Goal: Find specific page/section: Find specific page/section

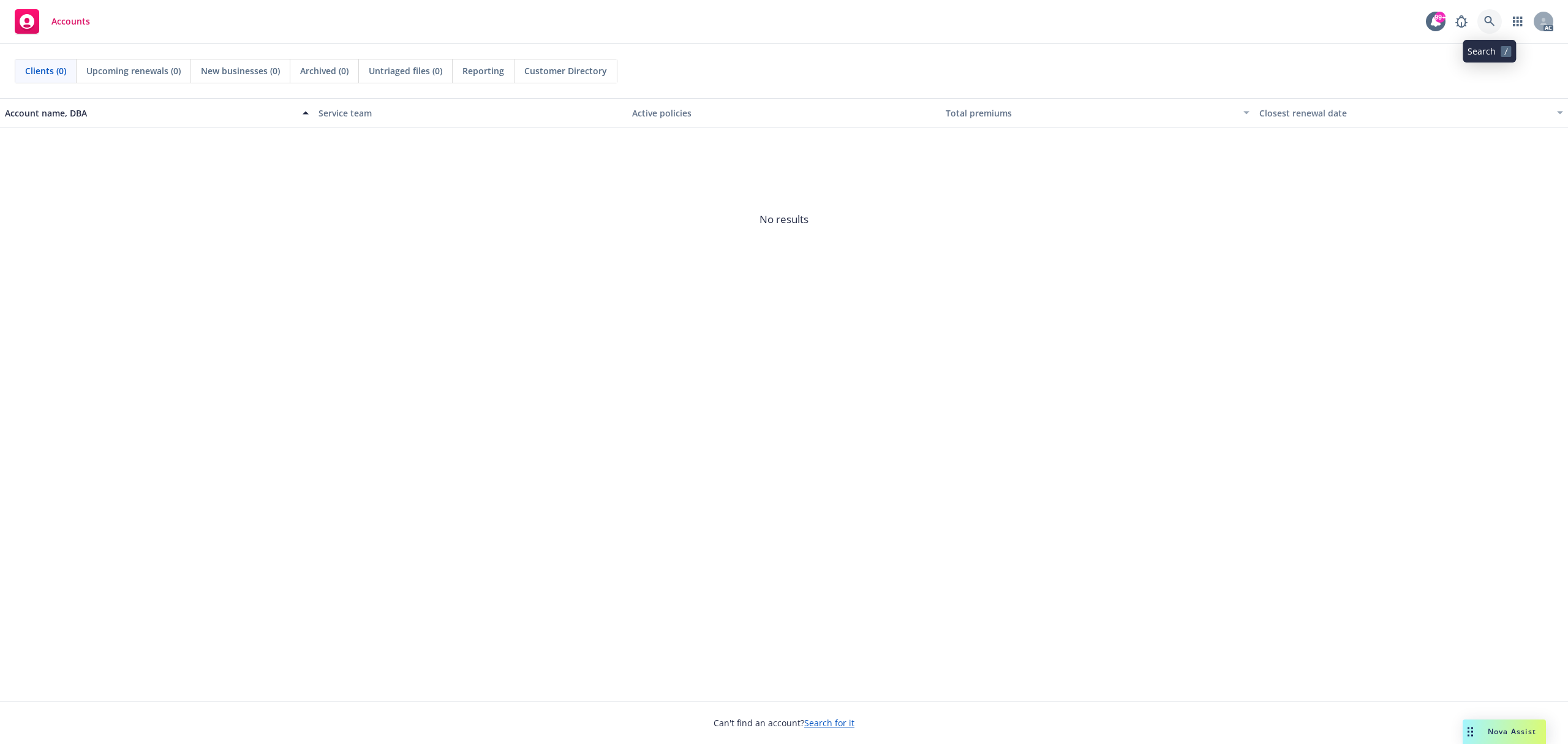
click at [1497, 25] on link at bounding box center [1489, 21] width 24 height 24
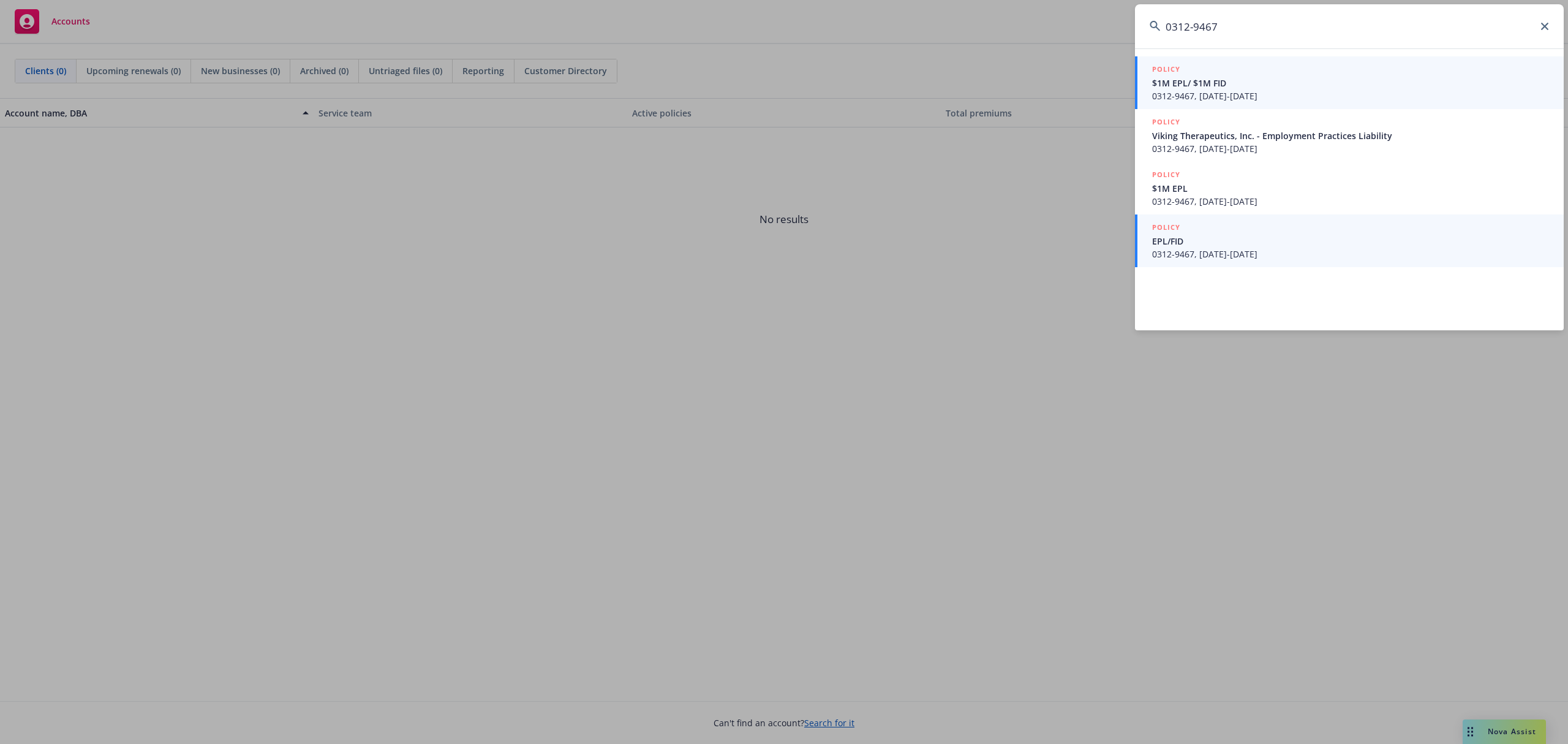
type input "0312-9467"
click at [1279, 261] on link "POLICY EPL/FID 0312-9467, [DATE]-[DATE]" at bounding box center [1349, 241] width 429 height 53
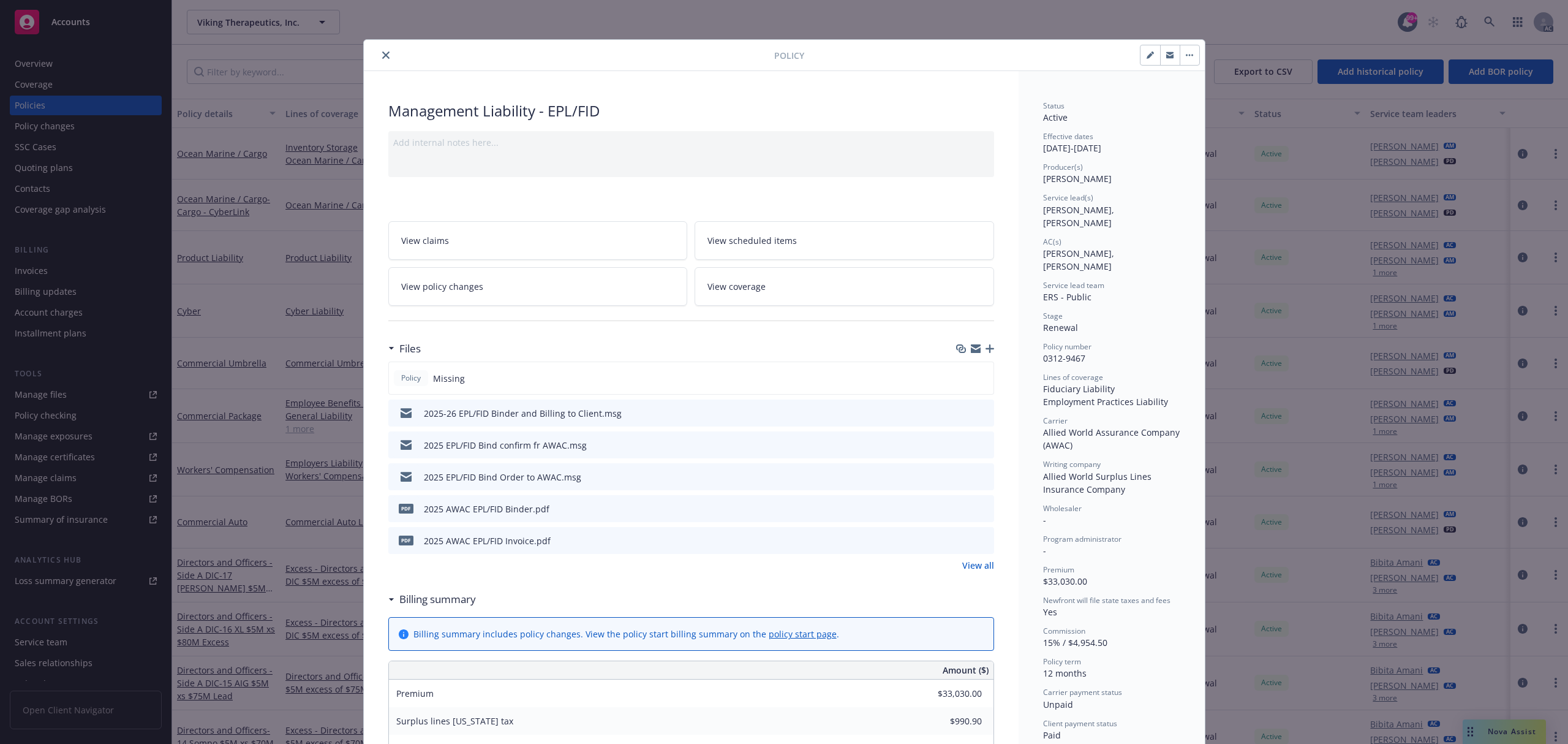
click at [977, 538] on icon "preview file" at bounding box center [982, 540] width 11 height 9
click at [977, 543] on icon "preview file" at bounding box center [982, 540] width 11 height 9
click at [388, 58] on div at bounding box center [571, 55] width 405 height 14
click at [378, 58] on button "close" at bounding box center [386, 55] width 14 height 14
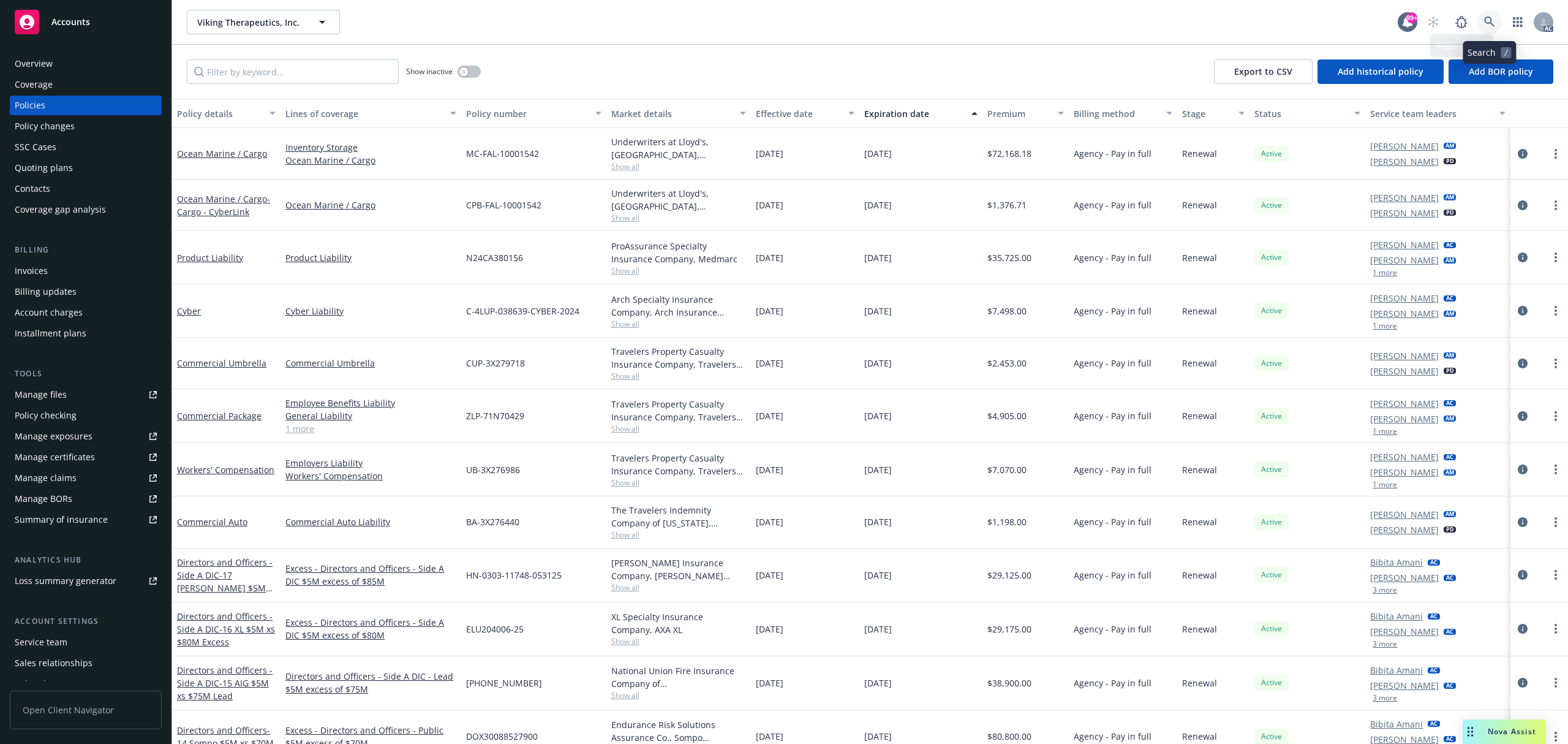
click at [1492, 21] on icon at bounding box center [1489, 22] width 11 height 11
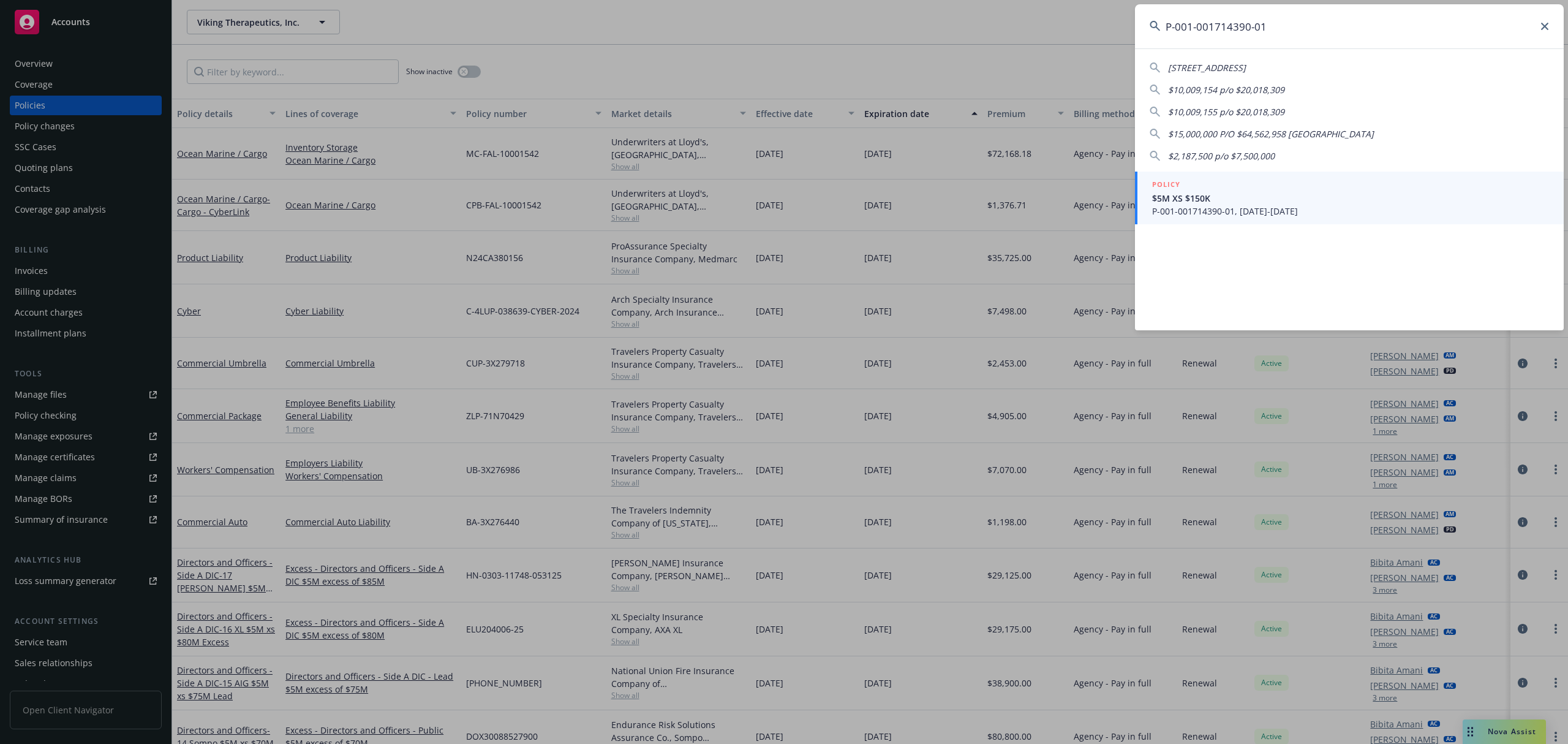
type input "P-001-001714390-01"
click at [1384, 187] on div "POLICY" at bounding box center [1351, 185] width 397 height 14
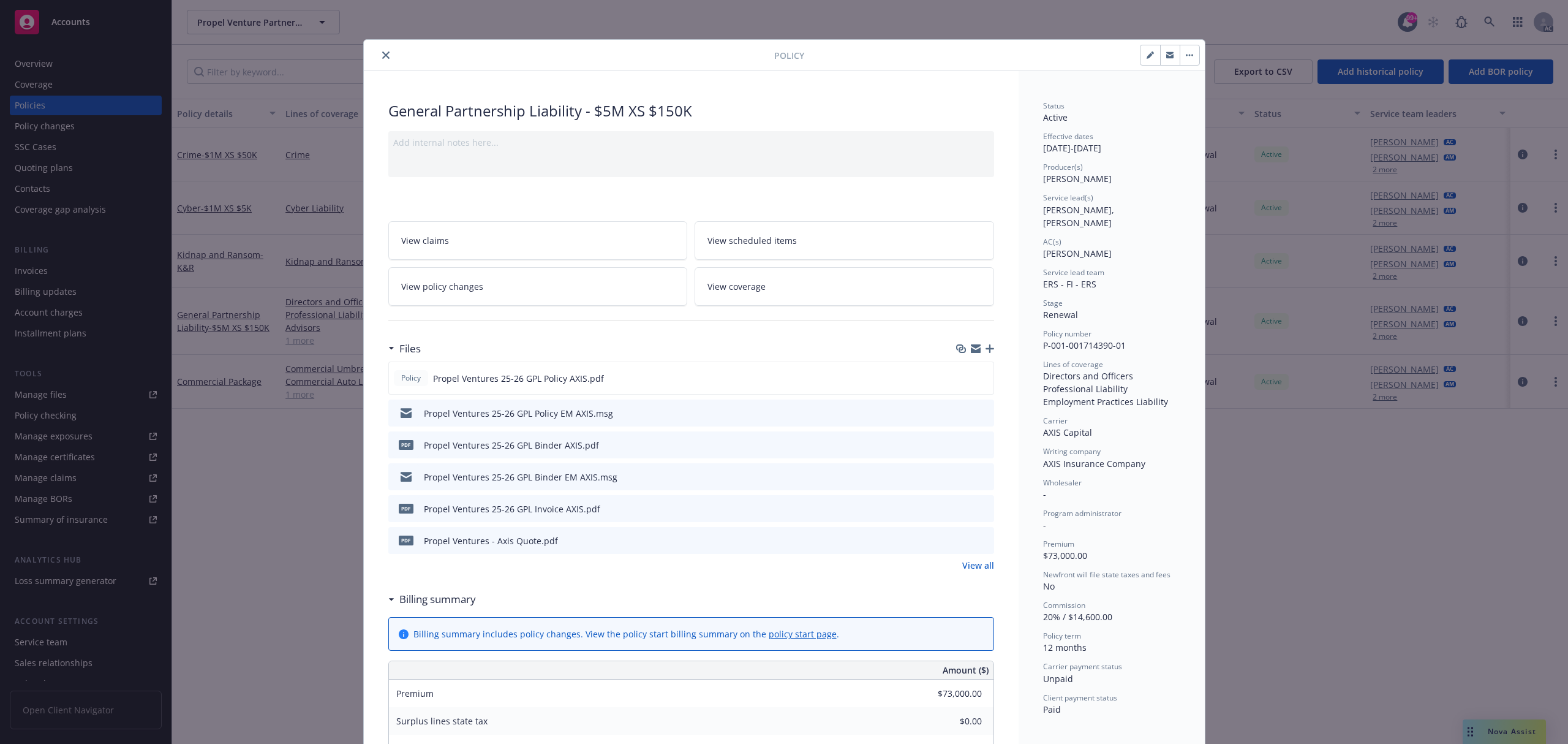
click at [977, 505] on icon "preview file" at bounding box center [982, 507] width 11 height 9
click at [384, 55] on button "close" at bounding box center [386, 55] width 14 height 14
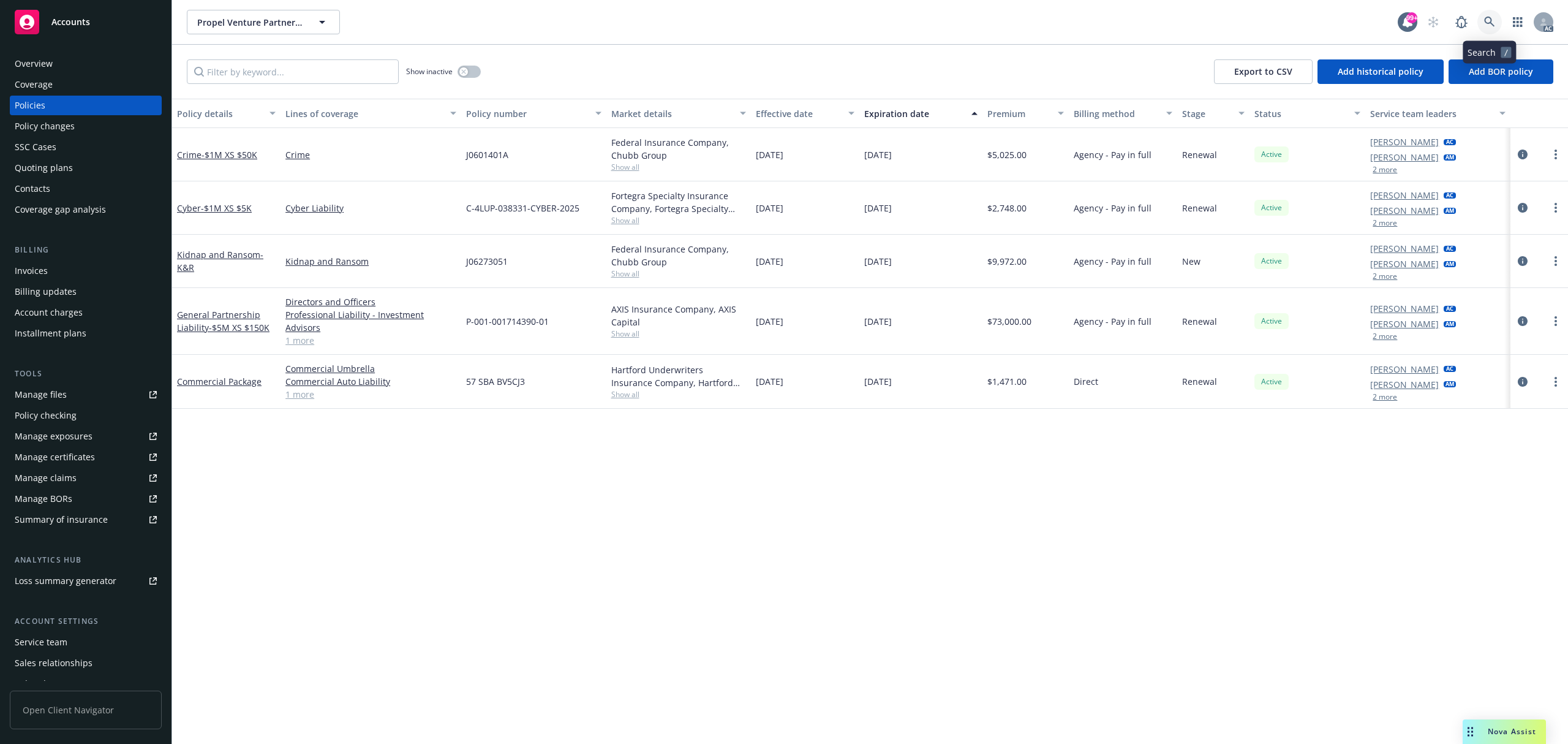
click at [1477, 22] on link at bounding box center [1489, 22] width 24 height 24
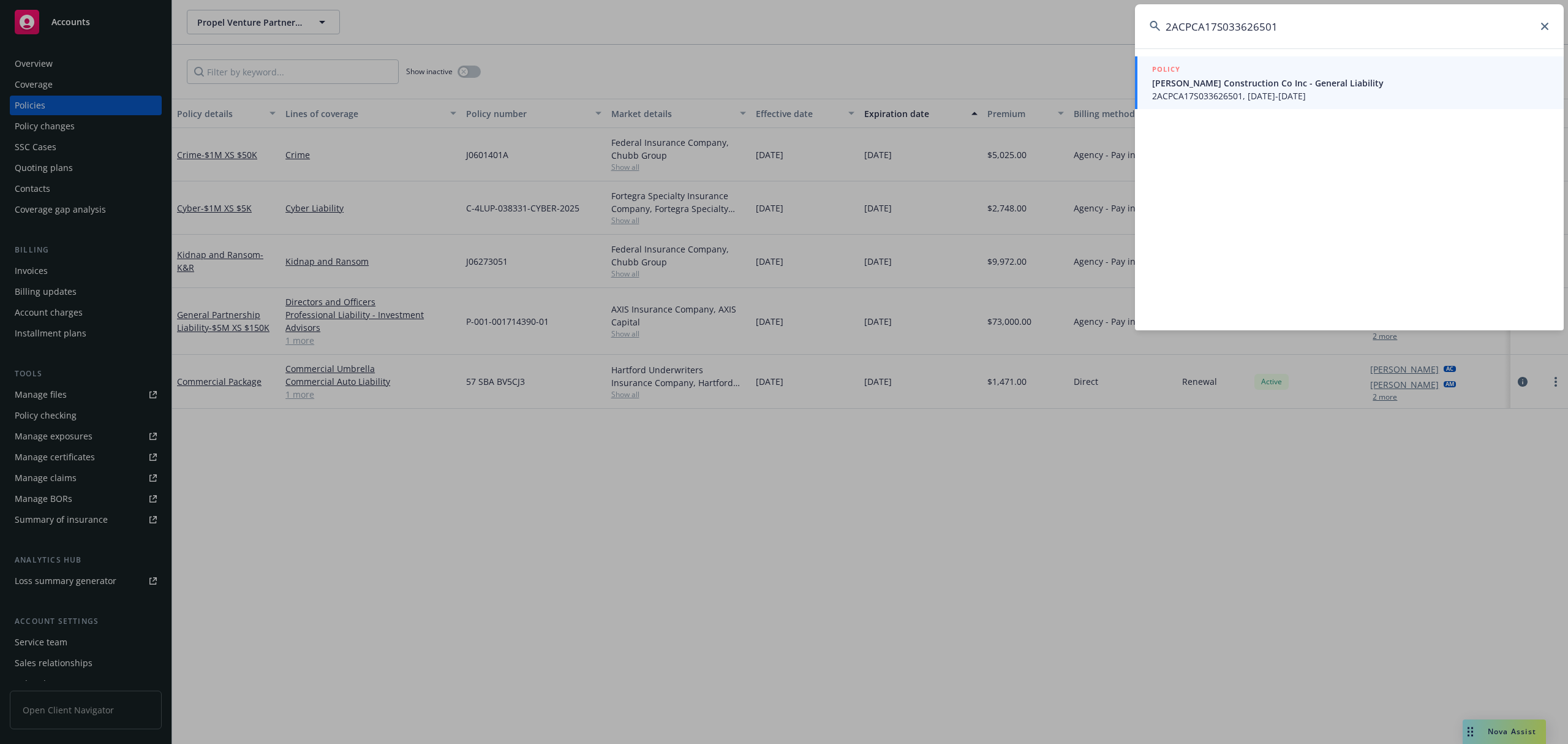
type input "2ACPCA17S033626501"
click at [1265, 96] on span "2ACPCA17S033626501, [DATE]-[DATE]" at bounding box center [1351, 96] width 397 height 13
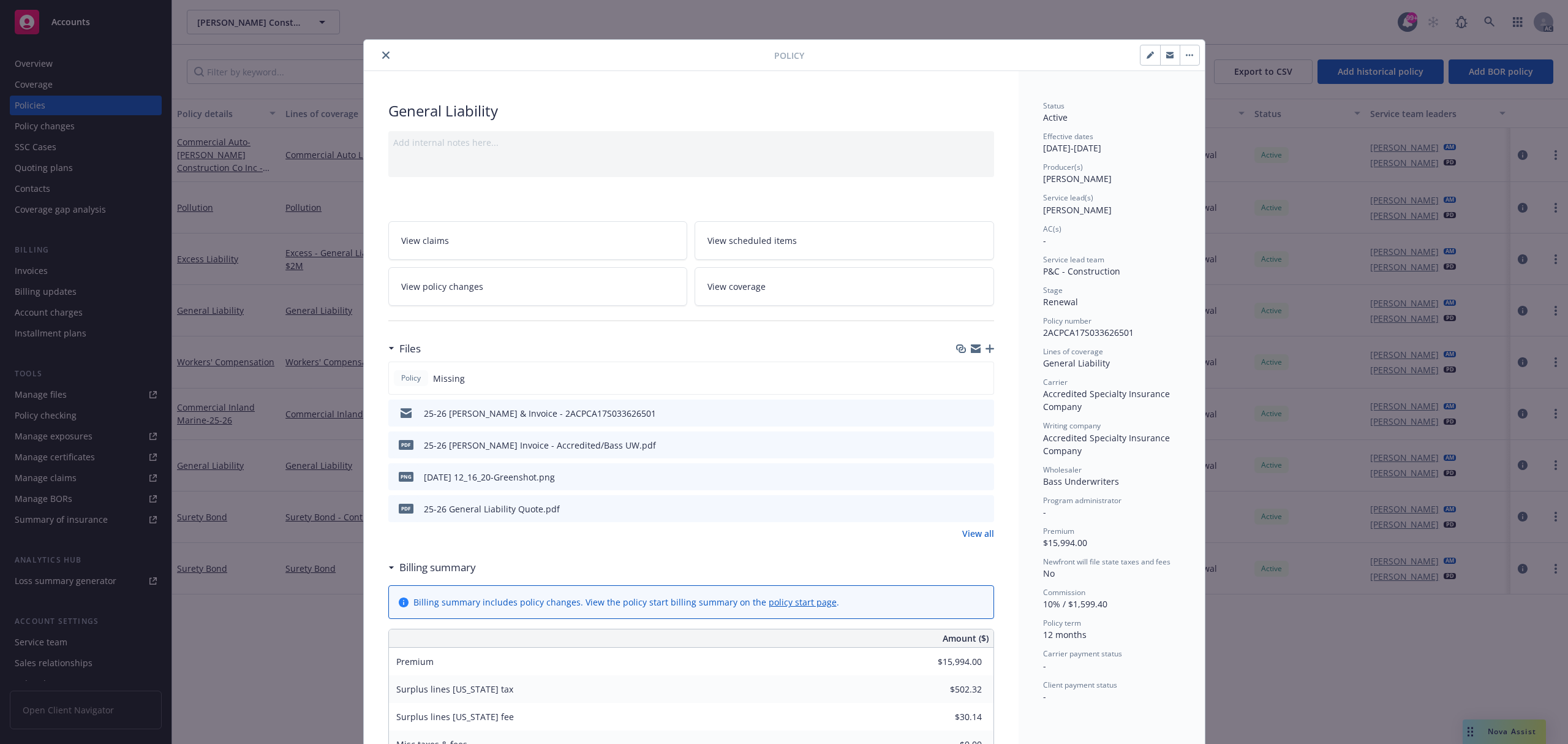
click at [977, 446] on icon "preview file" at bounding box center [982, 444] width 11 height 9
click at [383, 52] on icon "close" at bounding box center [386, 55] width 7 height 7
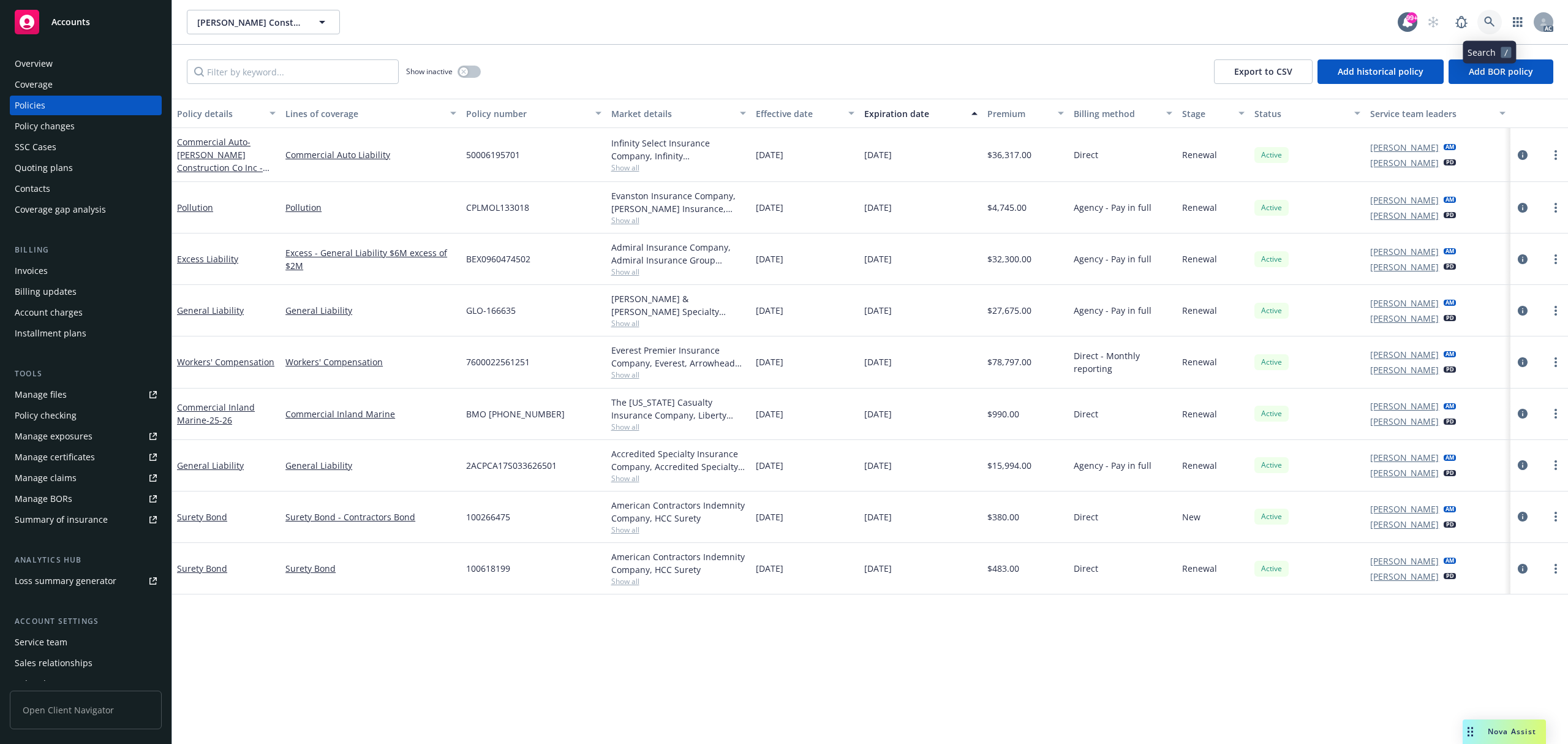
click at [1482, 22] on link at bounding box center [1489, 22] width 24 height 24
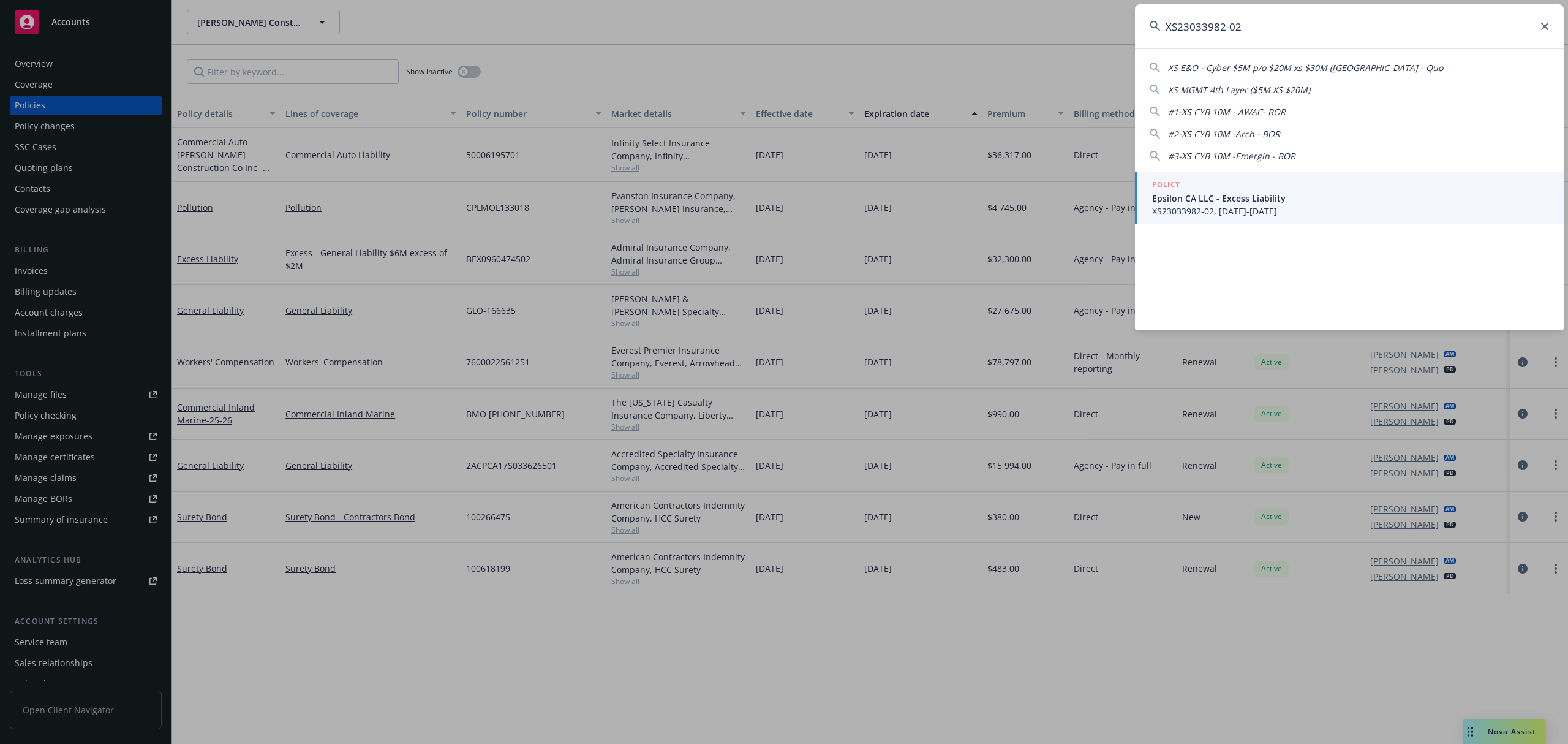
type input "XS23033982-02"
click at [1268, 184] on div "POLICY" at bounding box center [1351, 185] width 397 height 14
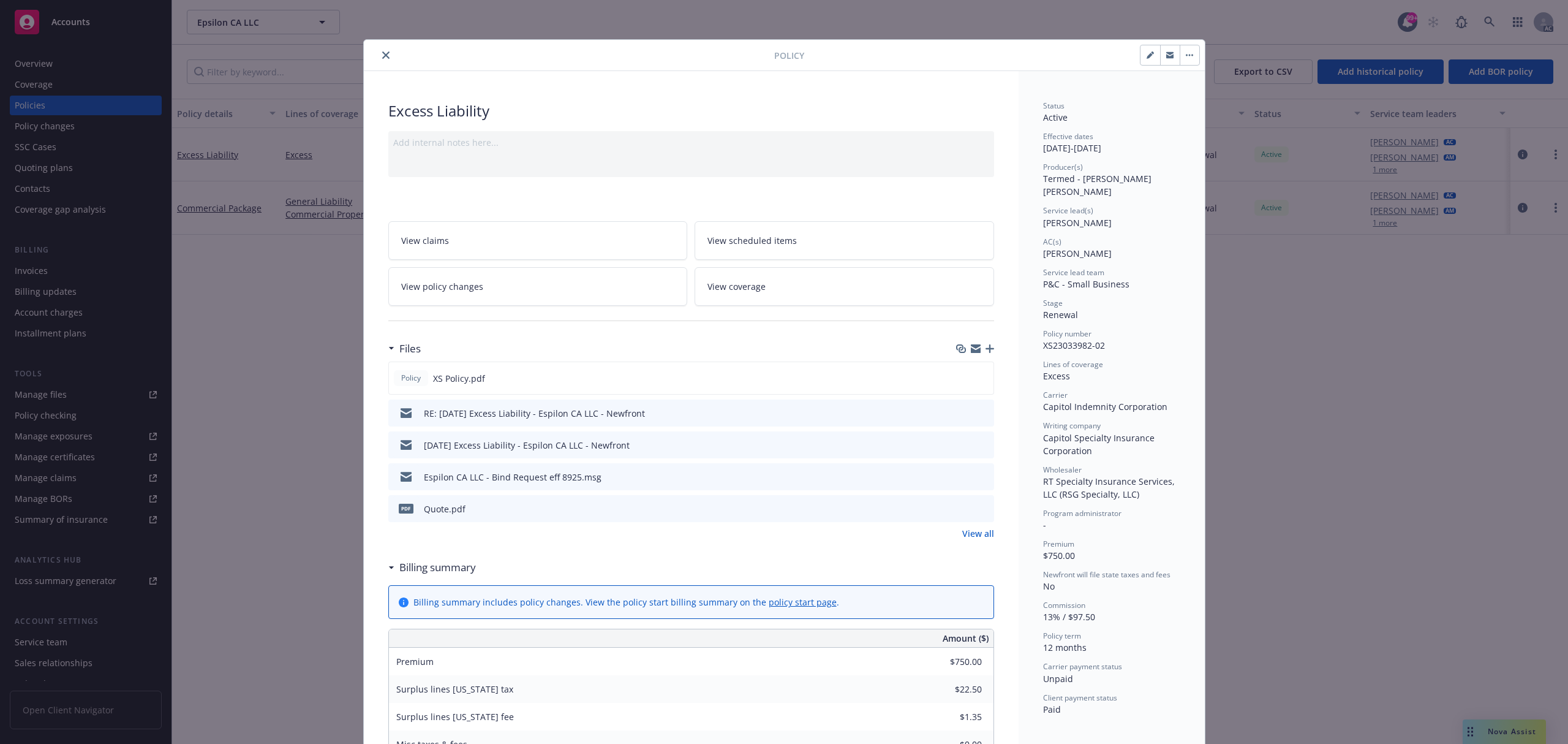
click at [977, 511] on icon "preview file" at bounding box center [982, 507] width 11 height 9
click at [978, 481] on button at bounding box center [983, 477] width 11 height 13
click at [380, 61] on button "close" at bounding box center [386, 55] width 14 height 14
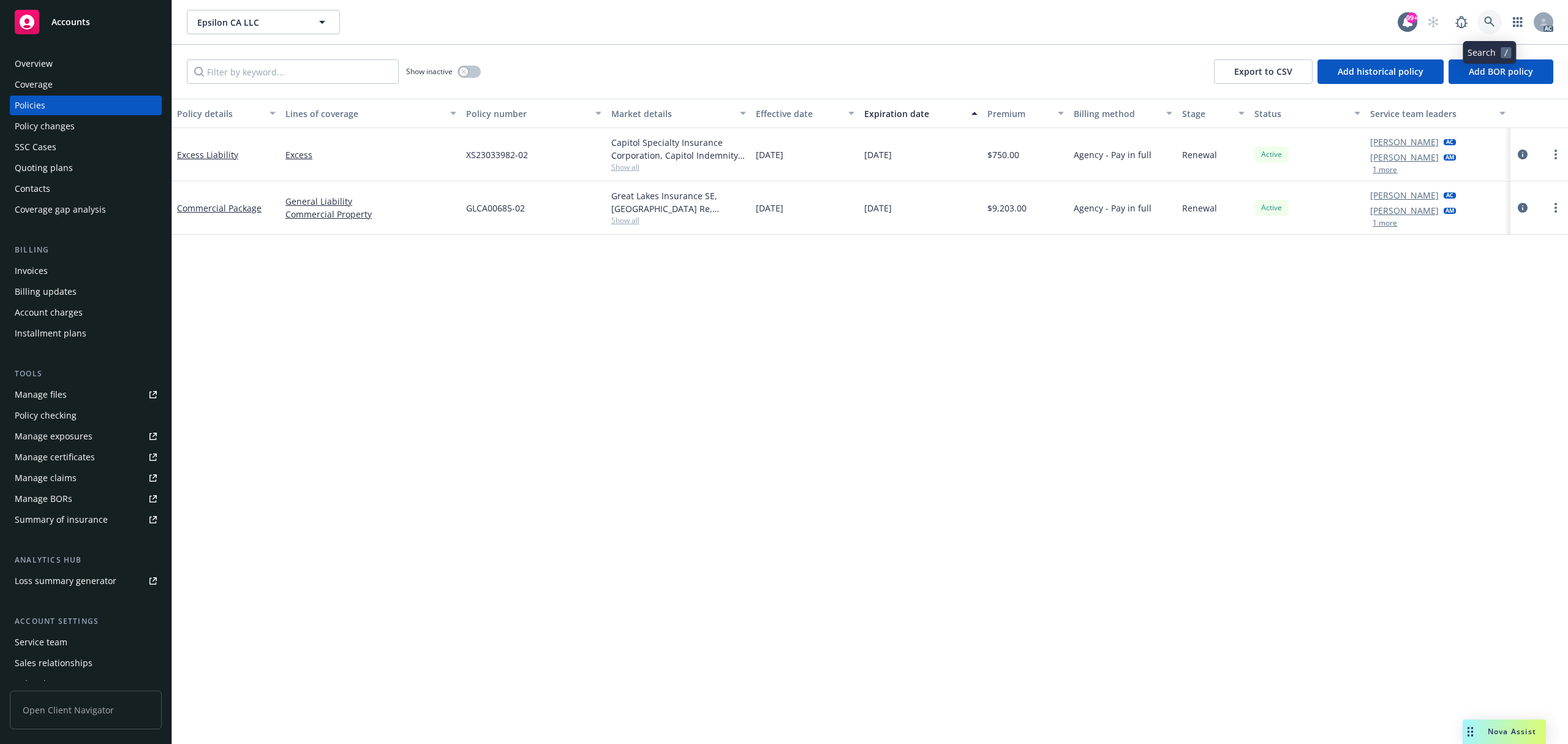
click at [1485, 30] on link at bounding box center [1489, 22] width 24 height 24
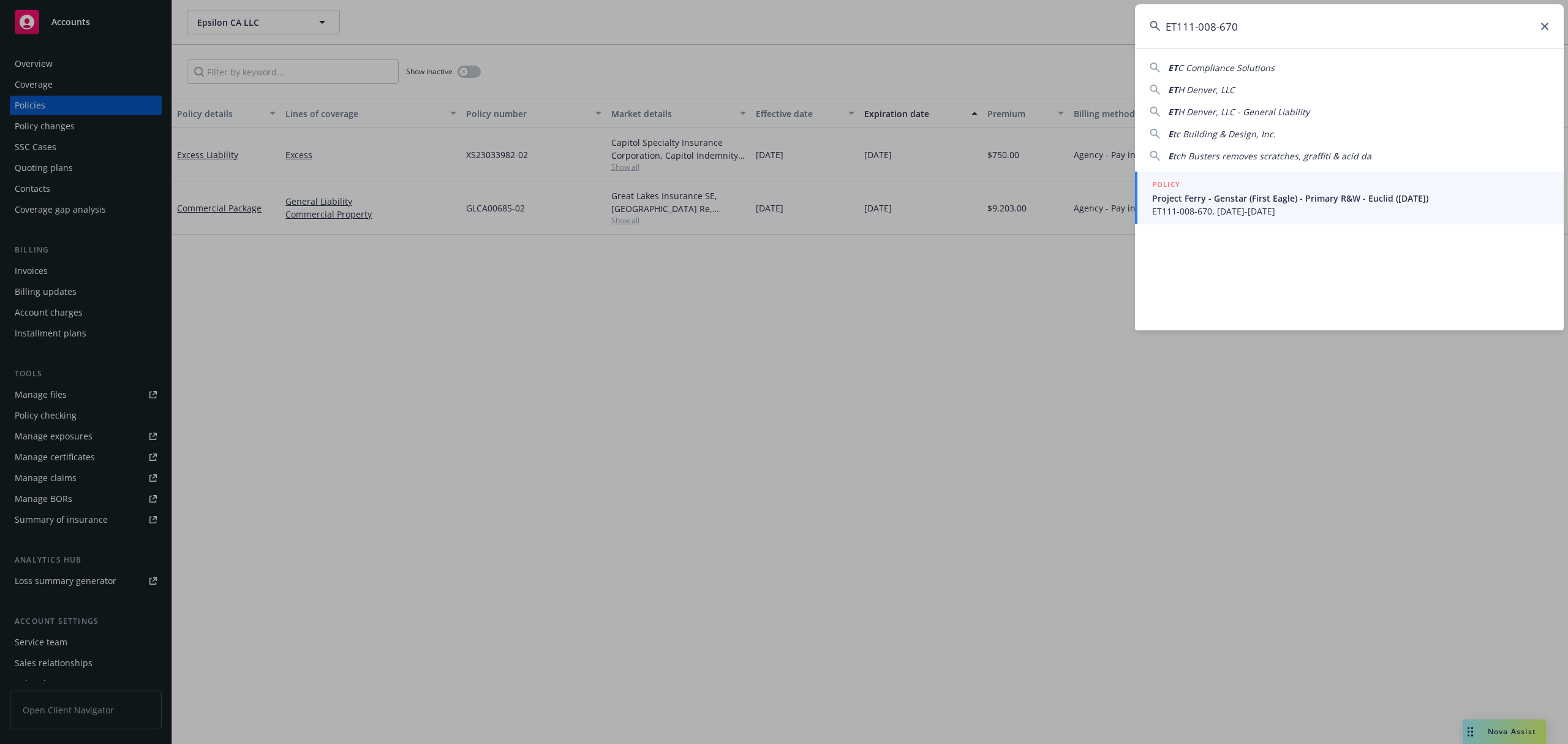
type input "ET111-008-670"
click at [1284, 197] on span "Project Ferry - Genstar (First Eagle) - Primary R&W - Euclid ([DATE])" at bounding box center [1351, 198] width 397 height 13
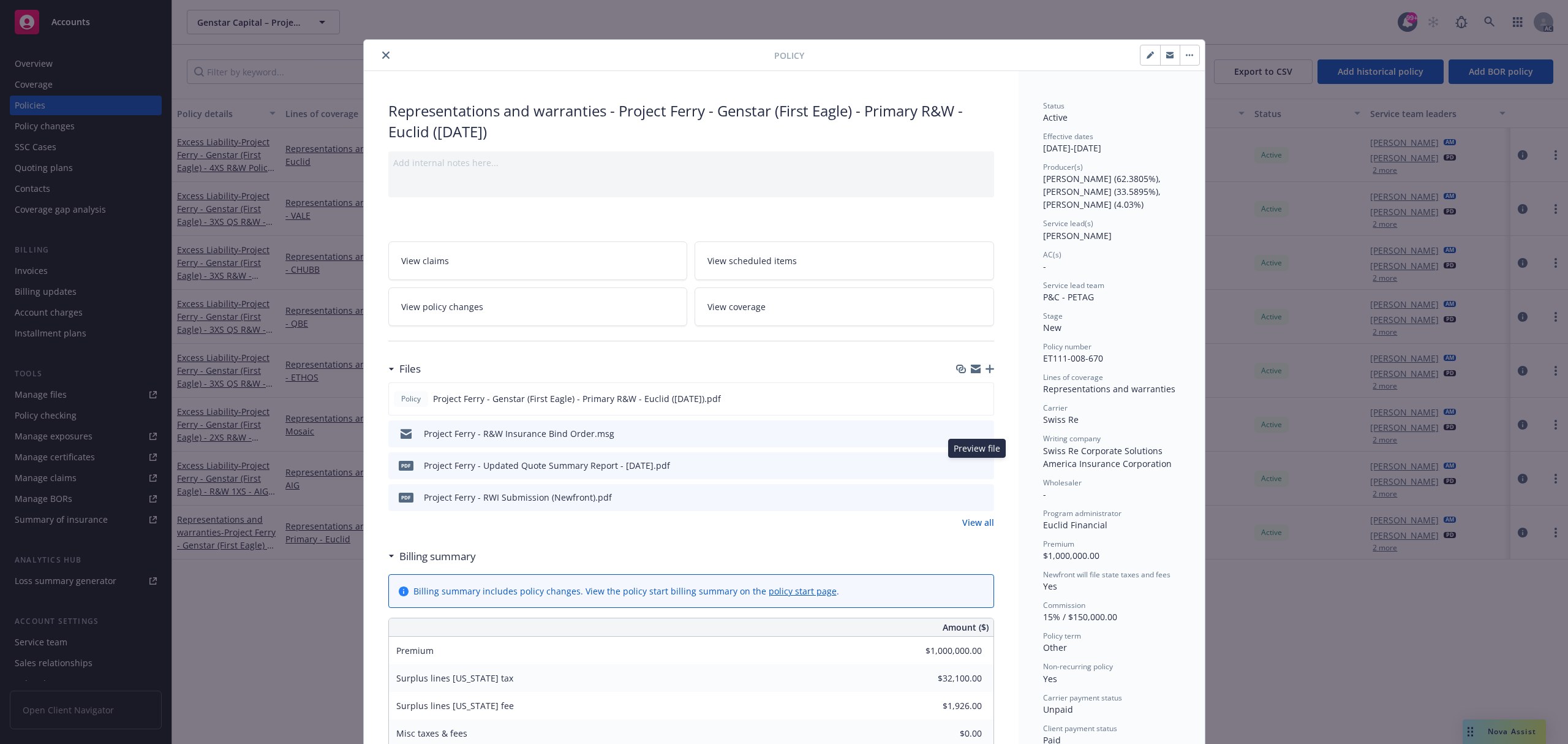
click at [981, 467] on icon "preview file" at bounding box center [982, 464] width 11 height 9
click at [384, 58] on button "close" at bounding box center [386, 55] width 14 height 14
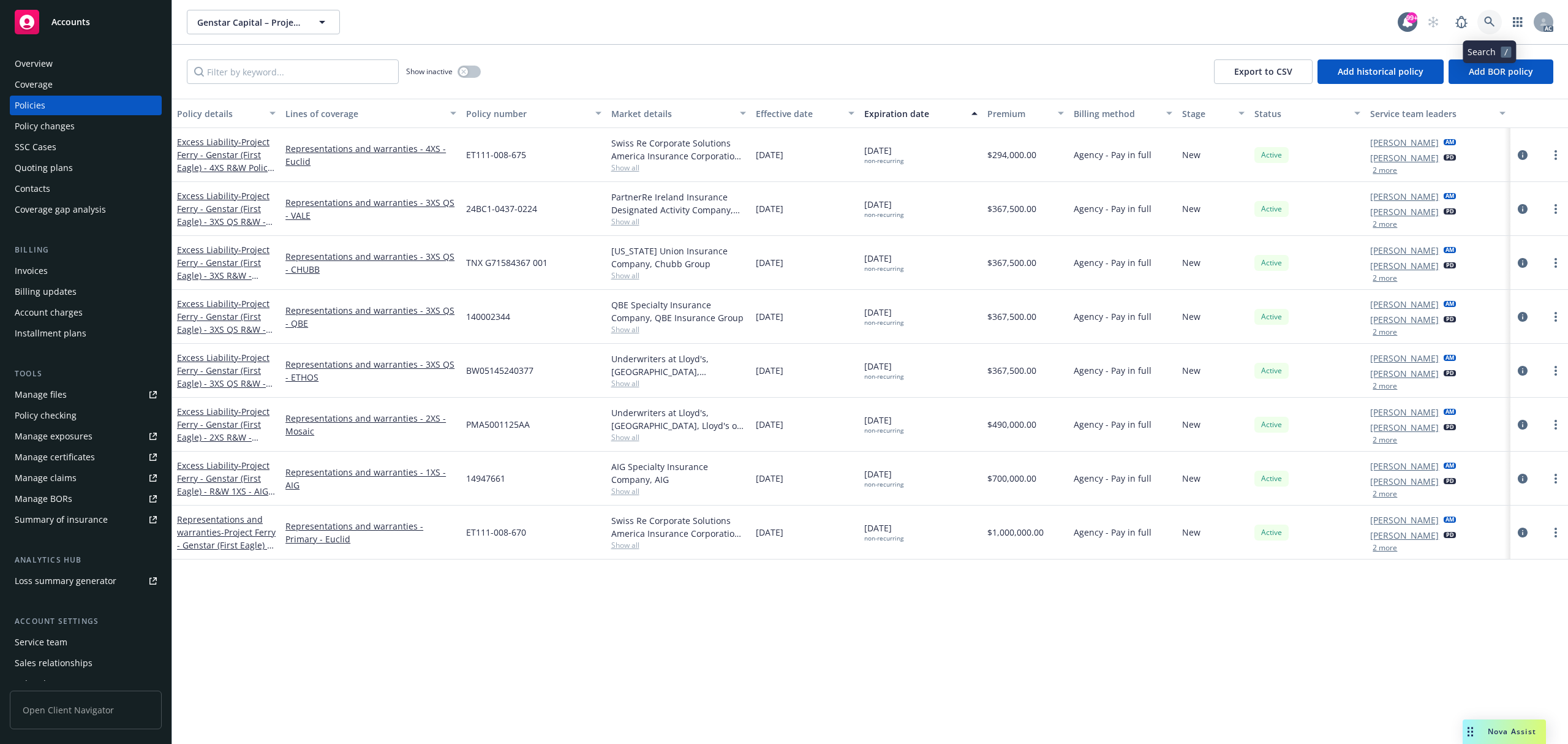
click at [1496, 28] on link at bounding box center [1489, 22] width 24 height 24
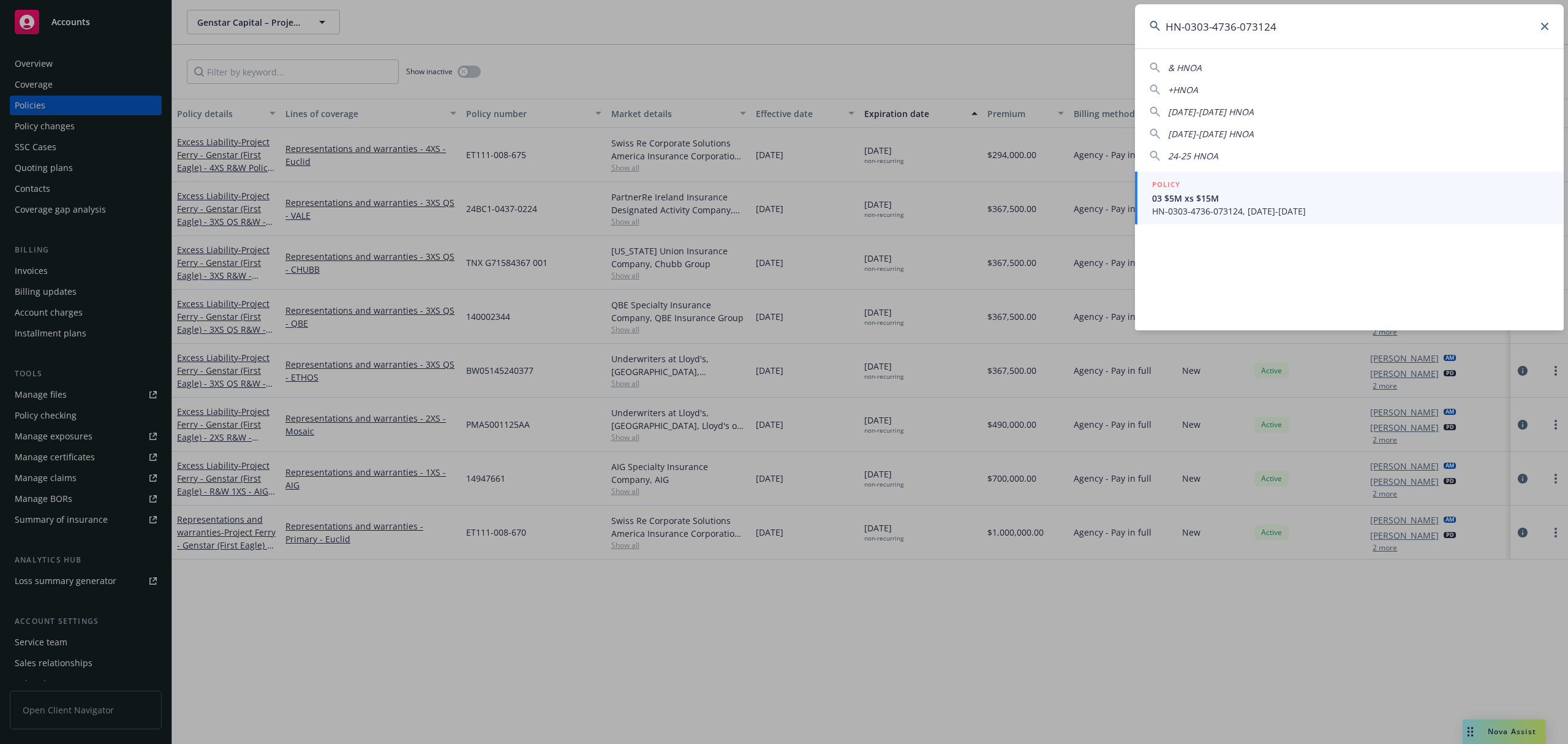
type input "HN-0303-4736-073124"
click at [1285, 206] on span "HN-0303-4736-073124, [DATE]-[DATE]" at bounding box center [1351, 211] width 397 height 13
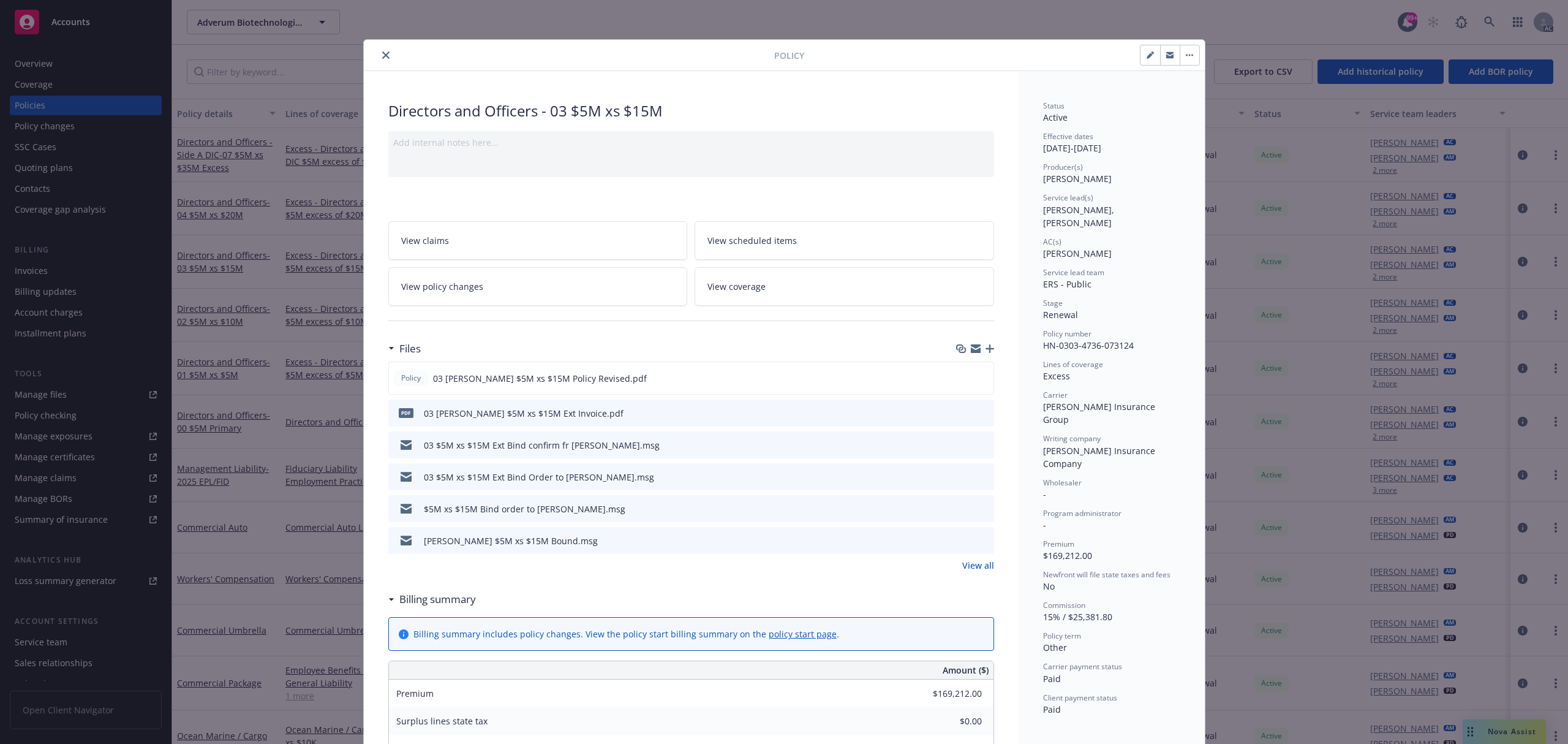
click at [978, 409] on icon "preview file" at bounding box center [982, 412] width 11 height 9
